Goal: Task Accomplishment & Management: Use online tool/utility

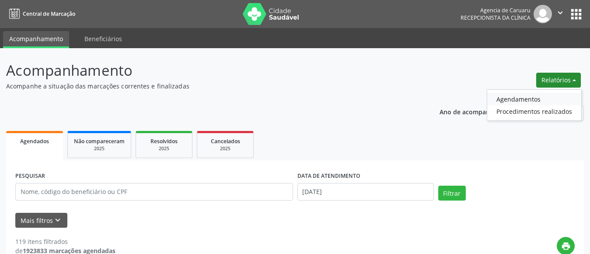
click at [526, 101] on link "Agendamentos" at bounding box center [534, 99] width 94 height 12
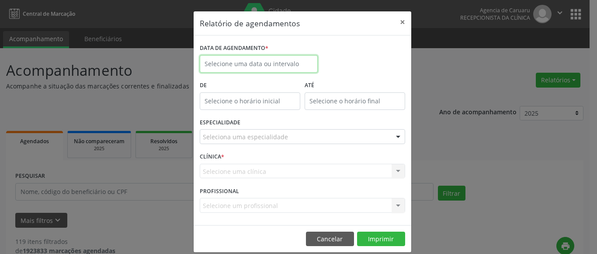
click at [248, 63] on input "text" at bounding box center [259, 63] width 118 height 17
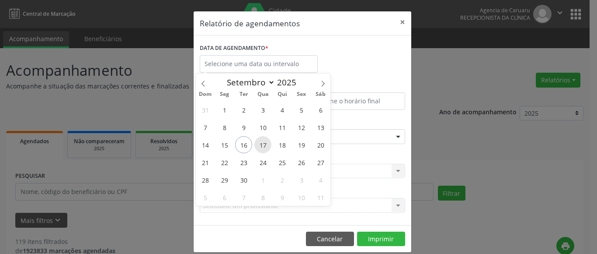
click at [266, 144] on span "17" at bounding box center [262, 144] width 17 height 17
type input "[DATE]"
click at [266, 144] on span "17" at bounding box center [262, 144] width 17 height 17
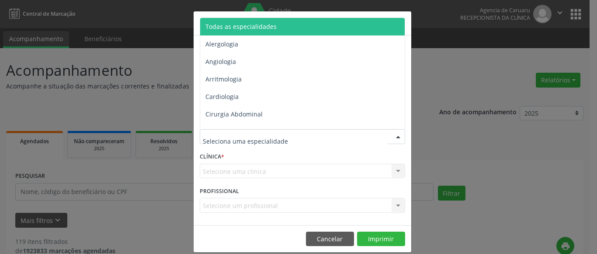
click at [260, 24] on span "Todas as especialidades" at bounding box center [240, 26] width 71 height 8
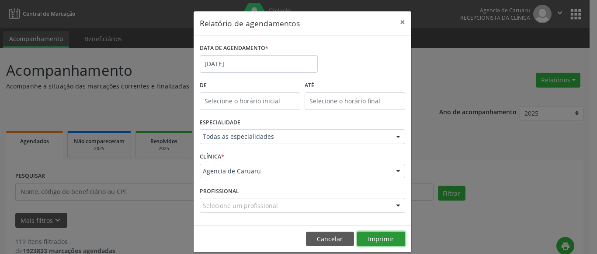
click at [378, 237] on button "Imprimir" at bounding box center [381, 238] width 48 height 15
click at [381, 238] on button "Imprimir" at bounding box center [381, 238] width 48 height 15
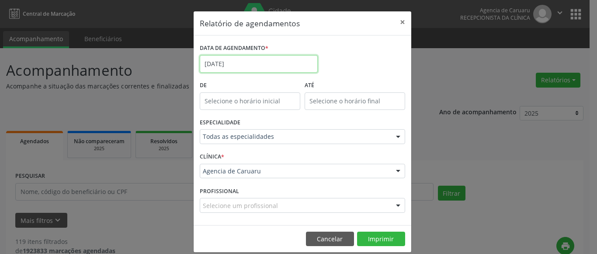
click at [247, 69] on body "Central de Marcação Agencia de [GEOGRAPHIC_DATA] Recepcionista da clínica  Con…" at bounding box center [298, 127] width 597 height 254
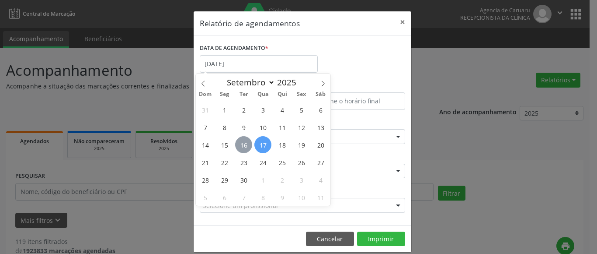
click at [244, 143] on span "16" at bounding box center [243, 144] width 17 height 17
type input "[DATE]"
click at [244, 143] on span "16" at bounding box center [243, 144] width 17 height 17
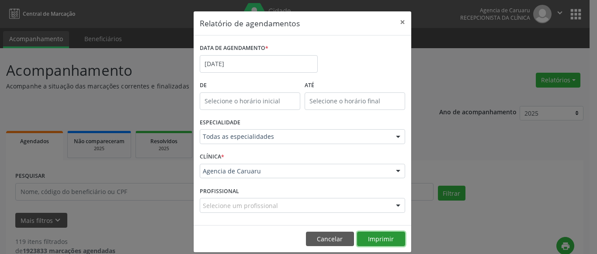
click at [380, 238] on button "Imprimir" at bounding box center [381, 238] width 48 height 15
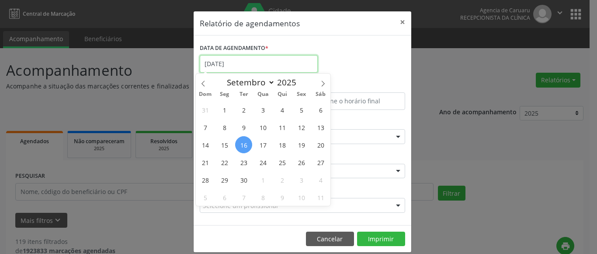
click at [275, 69] on input "[DATE]" at bounding box center [259, 63] width 118 height 17
click at [264, 144] on span "17" at bounding box center [262, 144] width 17 height 17
type input "[DATE]"
click at [264, 144] on span "17" at bounding box center [262, 144] width 17 height 17
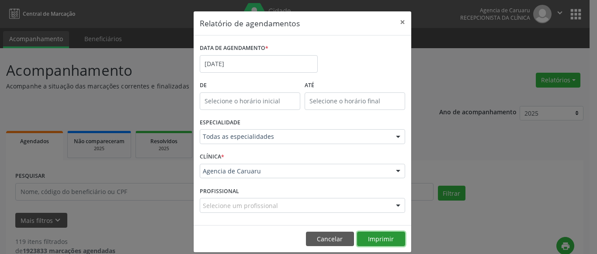
click at [369, 236] on button "Imprimir" at bounding box center [381, 238] width 48 height 15
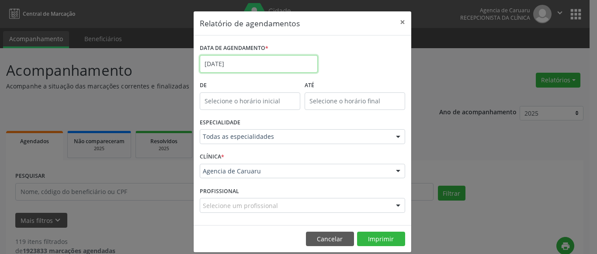
click at [234, 65] on input "[DATE]" at bounding box center [259, 63] width 118 height 17
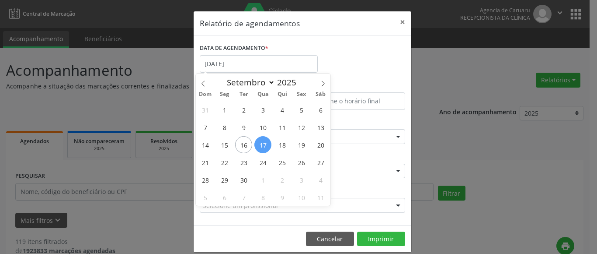
click at [266, 146] on span "17" at bounding box center [262, 144] width 17 height 17
type input "[DATE]"
click at [266, 146] on span "17" at bounding box center [262, 144] width 17 height 17
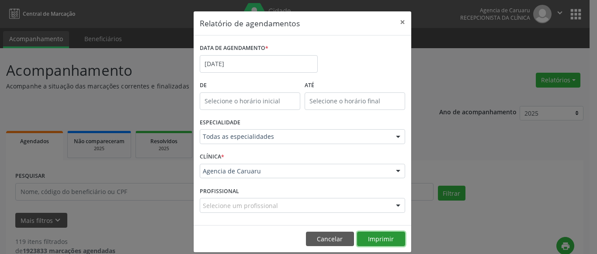
click at [378, 244] on button "Imprimir" at bounding box center [381, 238] width 48 height 15
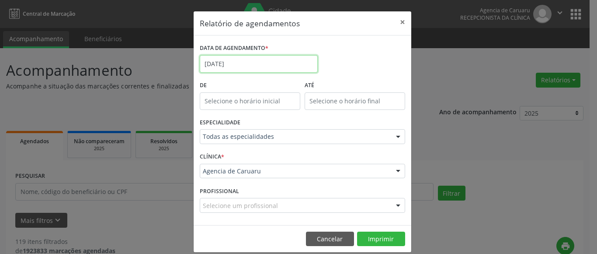
click at [229, 59] on input "[DATE]" at bounding box center [259, 63] width 118 height 17
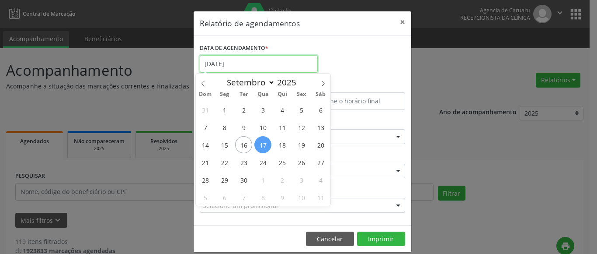
click at [247, 66] on input "[DATE]" at bounding box center [259, 63] width 118 height 17
click at [244, 144] on span "16" at bounding box center [243, 144] width 17 height 17
type input "[DATE]"
click at [244, 144] on span "16" at bounding box center [243, 144] width 17 height 17
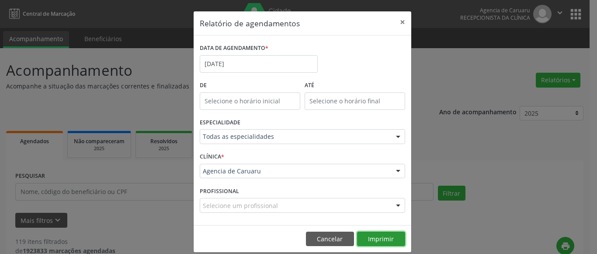
click at [375, 240] on button "Imprimir" at bounding box center [381, 238] width 48 height 15
